Goal: Task Accomplishment & Management: Use online tool/utility

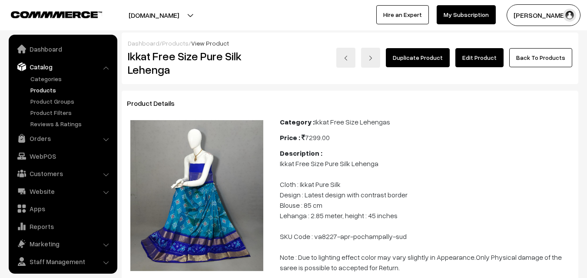
scroll to position [22, 0]
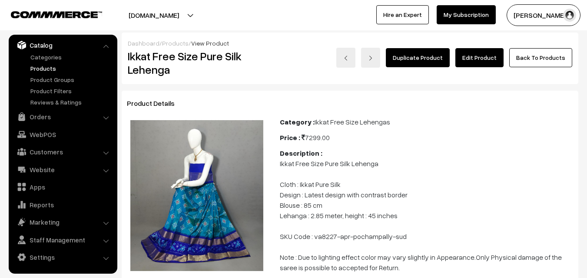
click at [44, 68] on link "Products" at bounding box center [71, 68] width 86 height 9
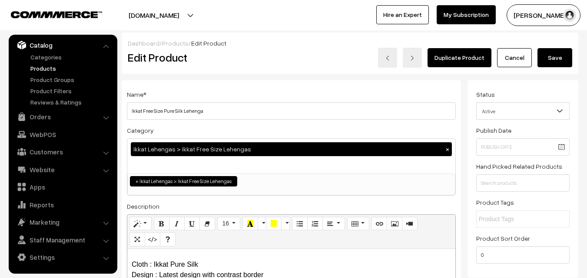
scroll to position [22, 0]
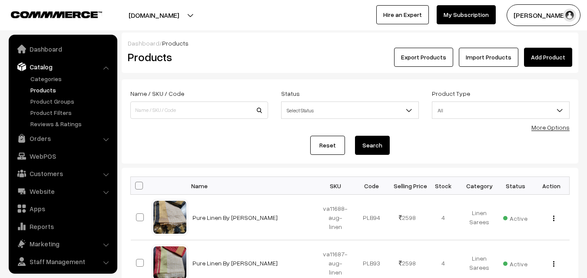
scroll to position [22, 0]
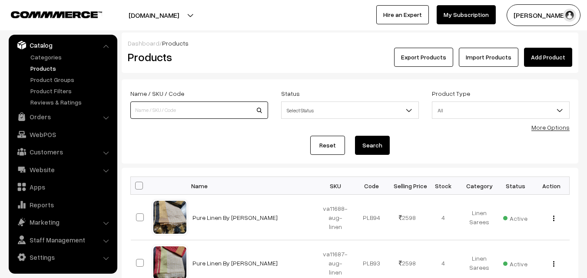
click at [165, 107] on input at bounding box center [199, 110] width 138 height 17
type input "va2275-dec-[GEOGRAPHIC_DATA]-[GEOGRAPHIC_DATA]"
click at [364, 143] on button "Search" at bounding box center [372, 145] width 35 height 19
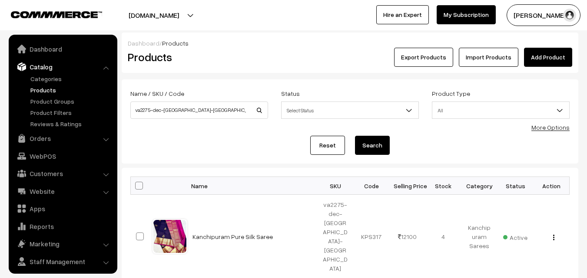
scroll to position [22, 0]
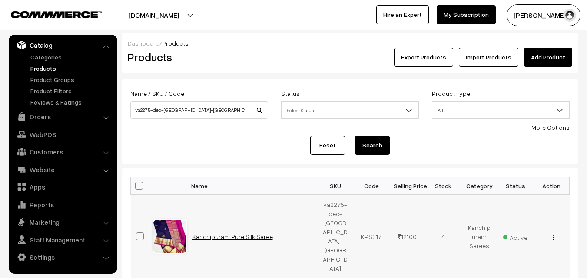
click at [226, 233] on link "Kanchipuram Pure Silk Saree" at bounding box center [232, 236] width 80 height 7
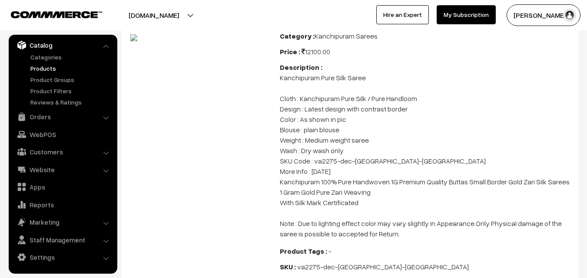
scroll to position [87, 0]
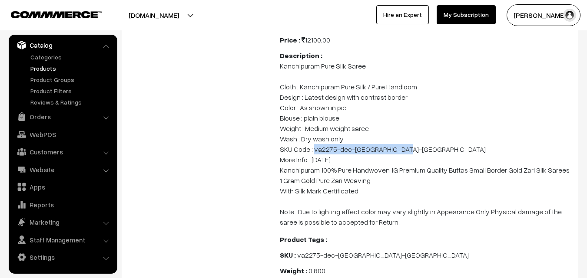
drag, startPoint x: 314, startPoint y: 159, endPoint x: 406, endPoint y: 159, distance: 92.9
click at [406, 159] on p "Kanchipuram Pure Silk Saree Cloth : Kanchipuram Pure Silk / Pure Handloom Desig…" at bounding box center [426, 144] width 293 height 167
copy p "va2275-dec-[GEOGRAPHIC_DATA]-[GEOGRAPHIC_DATA]"
click at [43, 69] on link "Products" at bounding box center [71, 68] width 86 height 9
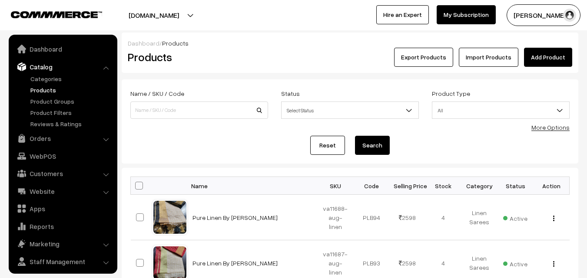
scroll to position [22, 0]
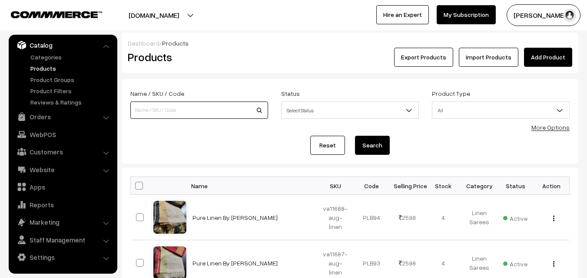
paste input "va2275-dec-[GEOGRAPHIC_DATA]-[GEOGRAPHIC_DATA]"
type input "va2275-dec-[GEOGRAPHIC_DATA]-[GEOGRAPHIC_DATA]"
click at [375, 147] on button "Search" at bounding box center [372, 145] width 35 height 19
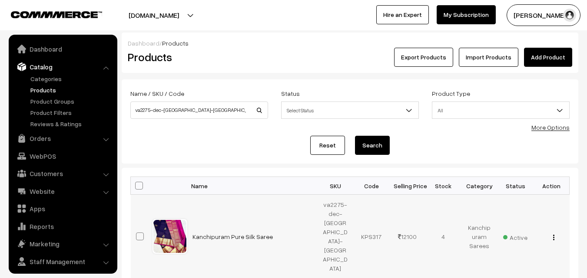
scroll to position [22, 0]
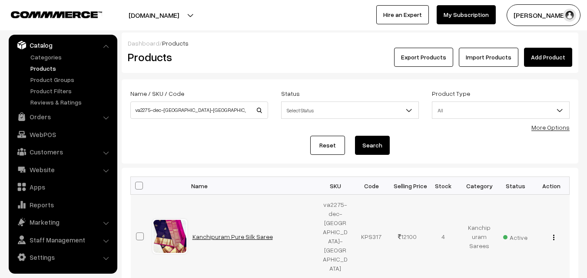
click at [231, 233] on link "Kanchipuram Pure Silk Saree" at bounding box center [232, 236] width 80 height 7
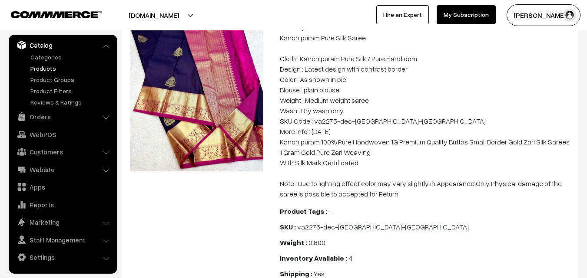
scroll to position [130, 0]
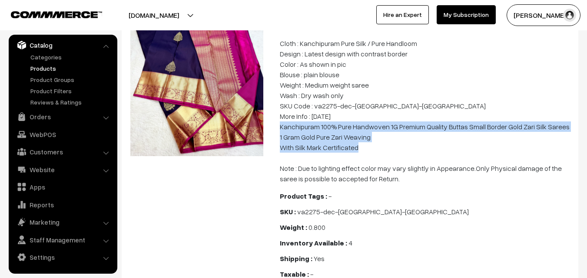
drag, startPoint x: 280, startPoint y: 138, endPoint x: 378, endPoint y: 157, distance: 99.6
click at [378, 157] on p "Kanchipuram Pure Silk Saree Cloth : Kanchipuram Pure Silk / Pure Handloom Desig…" at bounding box center [426, 100] width 293 height 167
copy p "Kanchipuram 100% Pure Handwoven 1G Premium Quality Buttas Small Border Gold Zar…"
